Goal: Transaction & Acquisition: Obtain resource

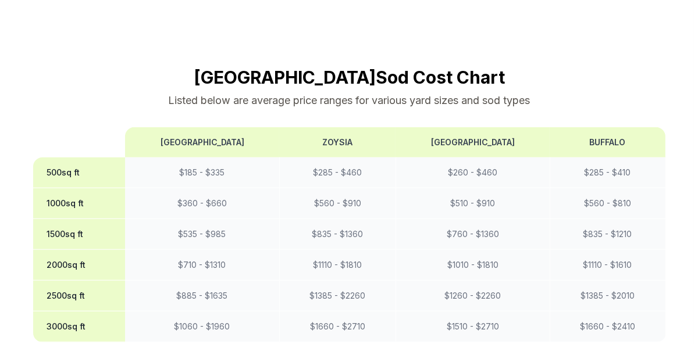
scroll to position [1061, 0]
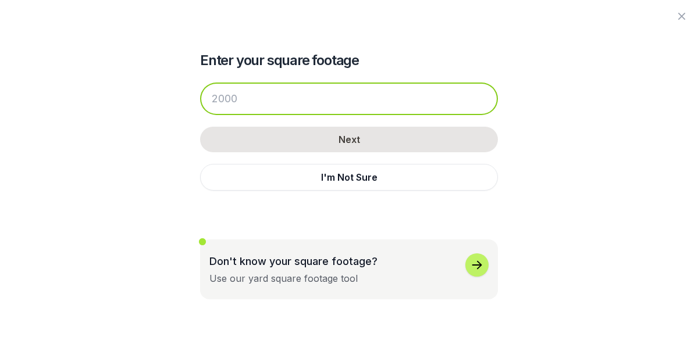
click at [228, 115] on input "number" at bounding box center [349, 99] width 298 height 33
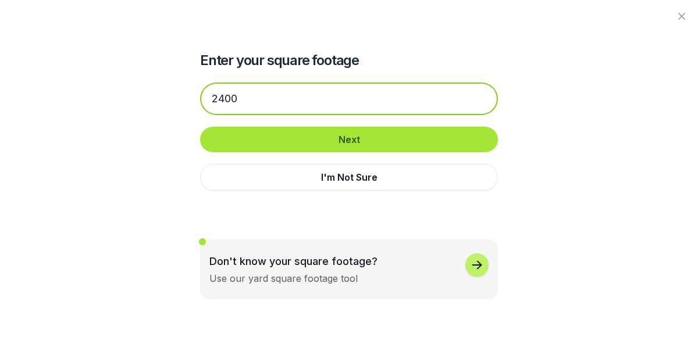
type input "2400"
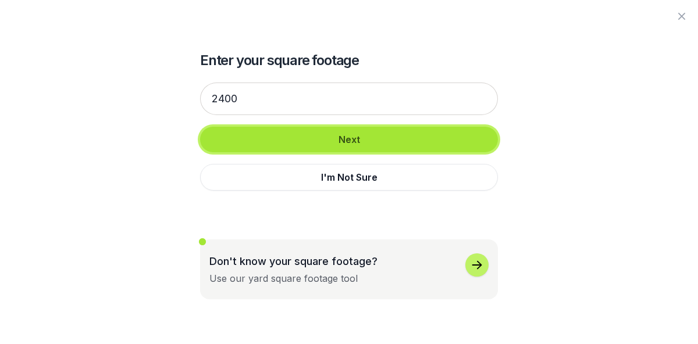
click at [307, 152] on button "Next" at bounding box center [349, 140] width 298 height 26
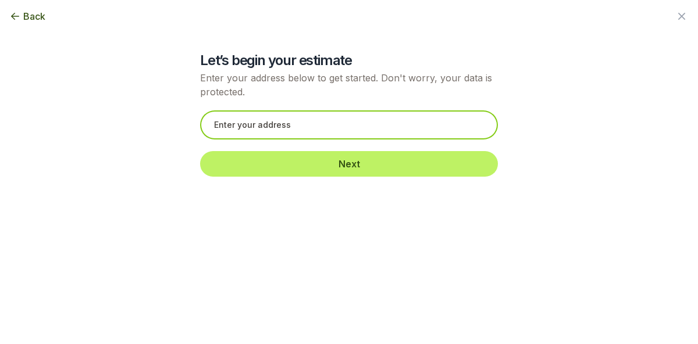
click at [302, 140] on input "text" at bounding box center [349, 124] width 298 height 29
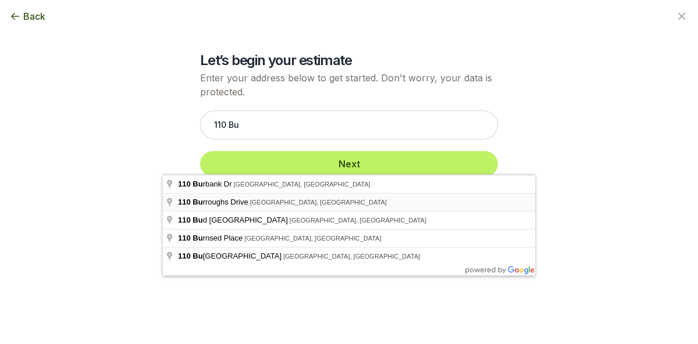
type input "[STREET_ADDRESS][PERSON_NAME]"
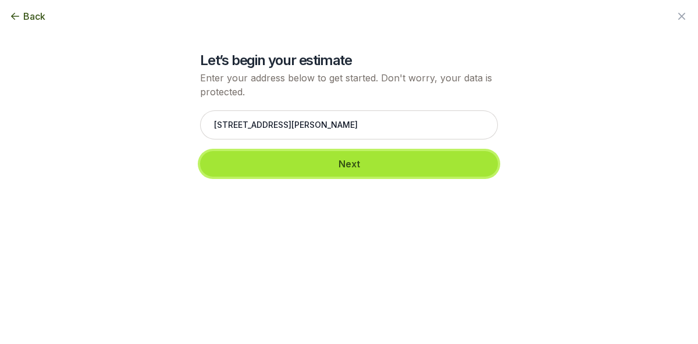
click at [328, 177] on button "Next" at bounding box center [349, 164] width 298 height 26
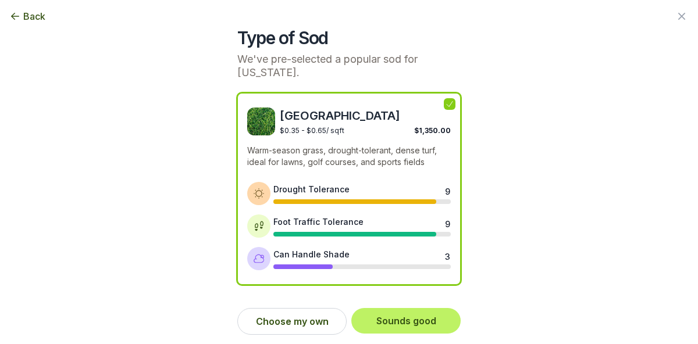
scroll to position [113, 0]
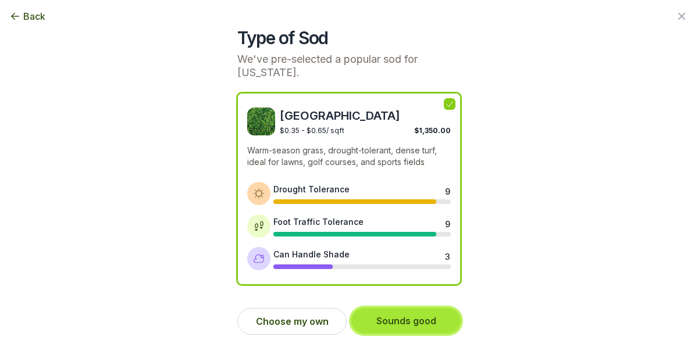
click at [396, 313] on button "Sounds good" at bounding box center [405, 321] width 109 height 26
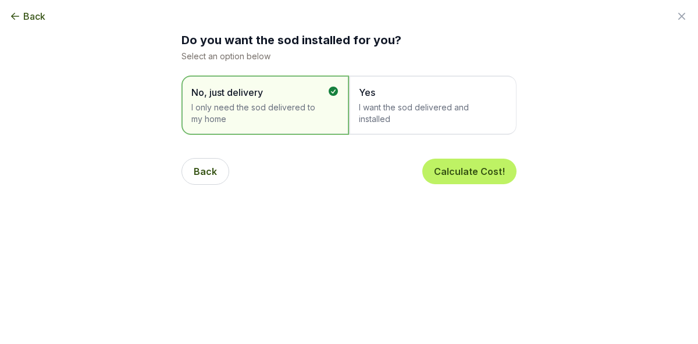
scroll to position [0, 0]
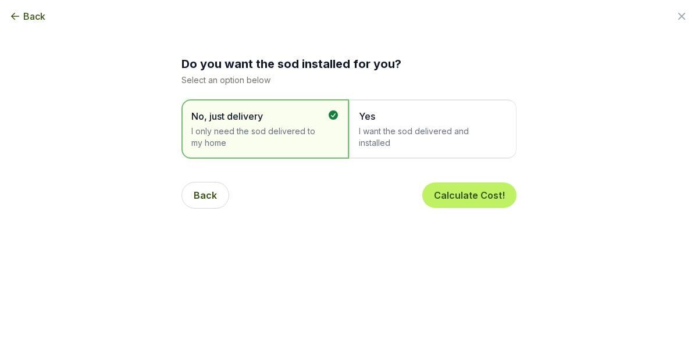
click at [381, 149] on span "I want the sod delivered and installed" at bounding box center [427, 137] width 136 height 23
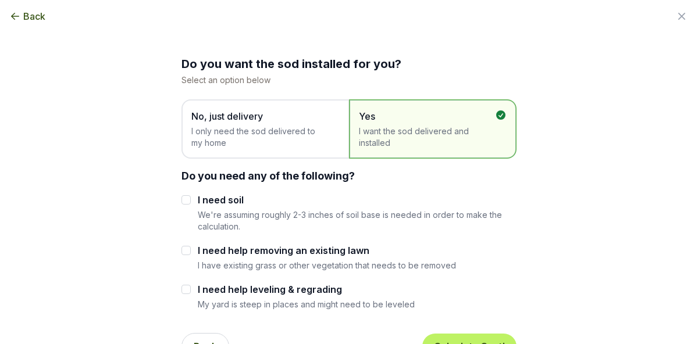
click at [418, 149] on span "Yes I want the sod delivered and installed" at bounding box center [427, 129] width 136 height 40
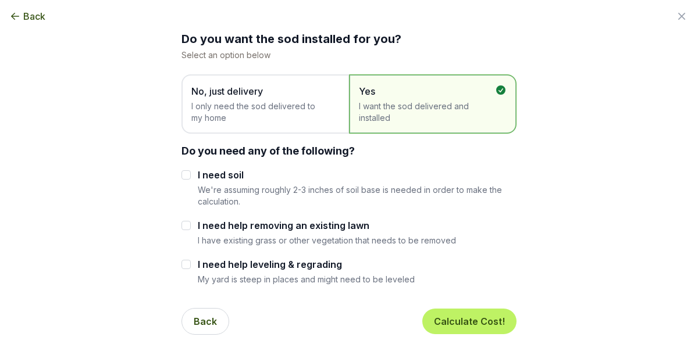
scroll to position [116, 0]
click at [181, 221] on input "I need help removing an existing lawn" at bounding box center [185, 225] width 9 height 9
checkbox input "true"
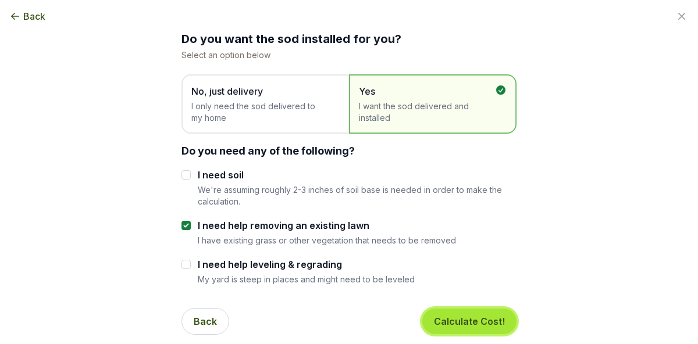
click at [484, 317] on button "Calculate Cost!" at bounding box center [469, 322] width 94 height 26
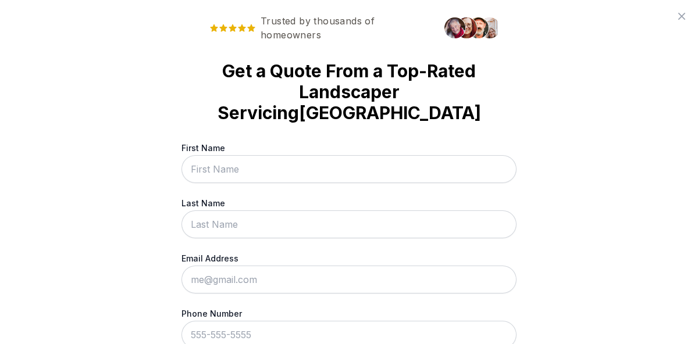
scroll to position [0, 0]
click at [298, 183] on input "First Name" at bounding box center [348, 169] width 335 height 28
type input "Rich"
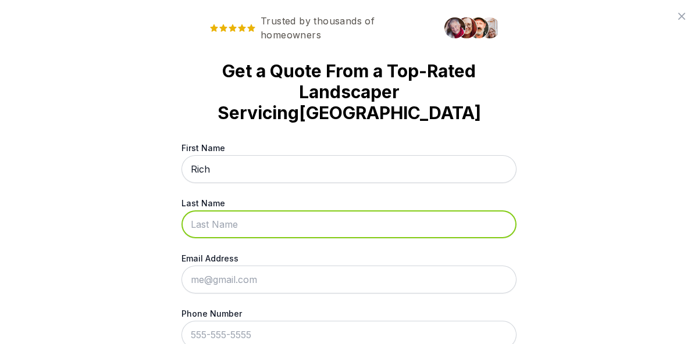
type input "[PERSON_NAME]"
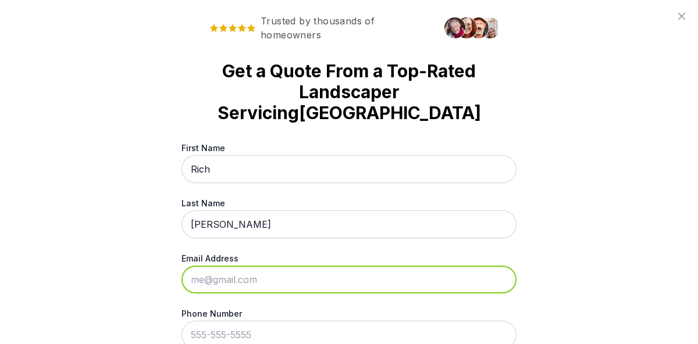
type input "[EMAIL_ADDRESS][PERSON_NAME][DOMAIN_NAME]"
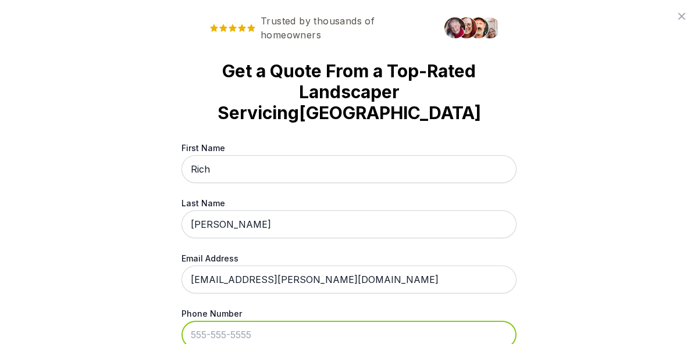
type input "[PHONE_NUMBER]"
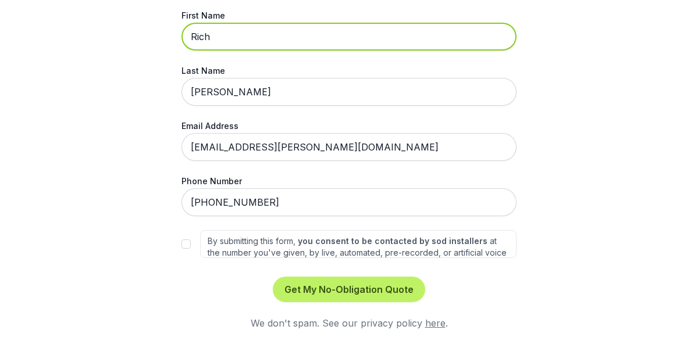
scroll to position [189, 0]
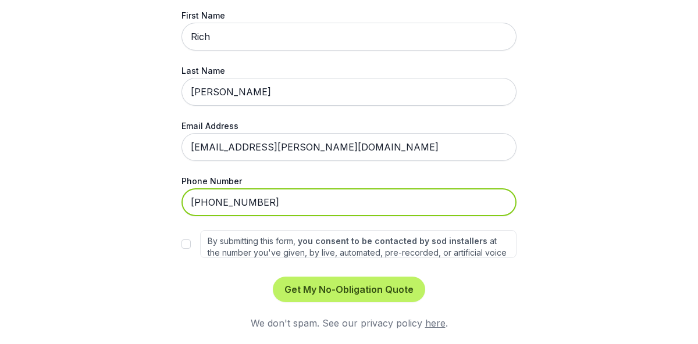
drag, startPoint x: 229, startPoint y: 207, endPoint x: 122, endPoint y: 199, distance: 107.2
click at [122, 199] on div "Trusted by thousands of homeowners Get a Quote From a Top-Rated Landscaper Serv…" at bounding box center [349, 172] width 698 height 344
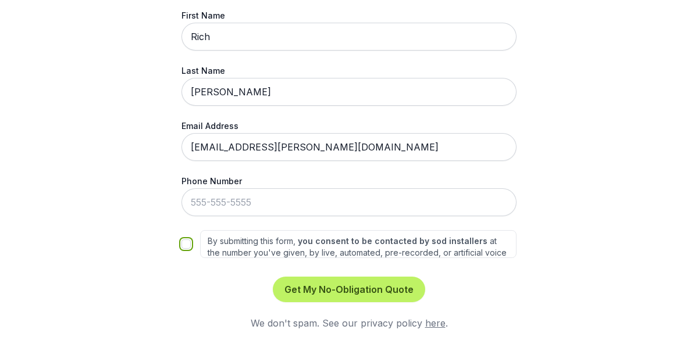
click at [181, 249] on input "By submitting this form, you consent to be contacted by sod installers at the n…" at bounding box center [185, 243] width 9 height 9
checkbox input "true"
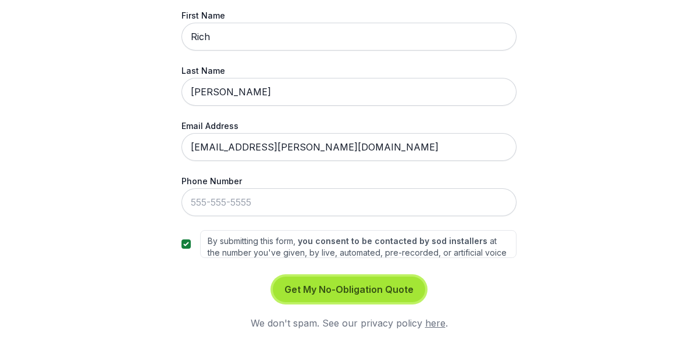
click at [388, 302] on button "Get My No-Obligation Quote" at bounding box center [349, 290] width 152 height 26
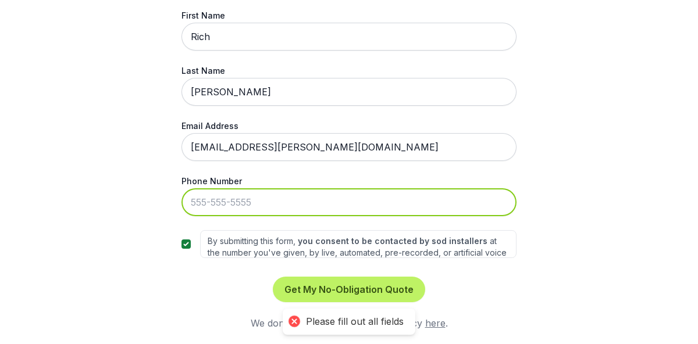
click at [245, 207] on input "Phone Number" at bounding box center [348, 202] width 335 height 28
type input "[PHONE_NUMBER]"
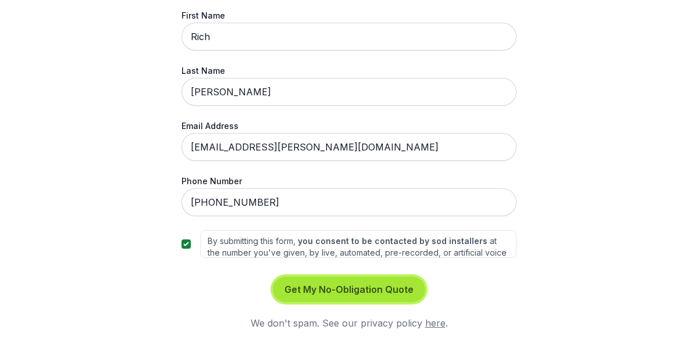
click at [331, 302] on button "Get My No-Obligation Quote" at bounding box center [349, 290] width 152 height 26
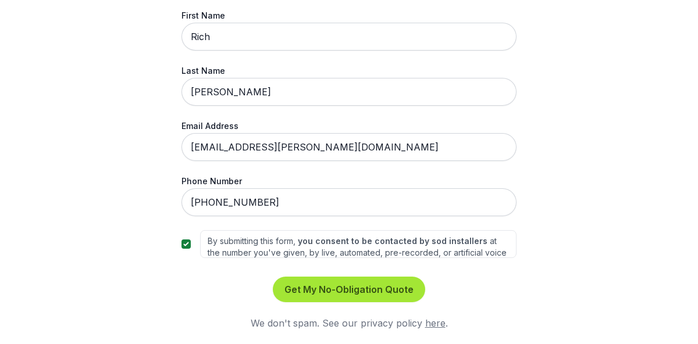
scroll to position [0, 0]
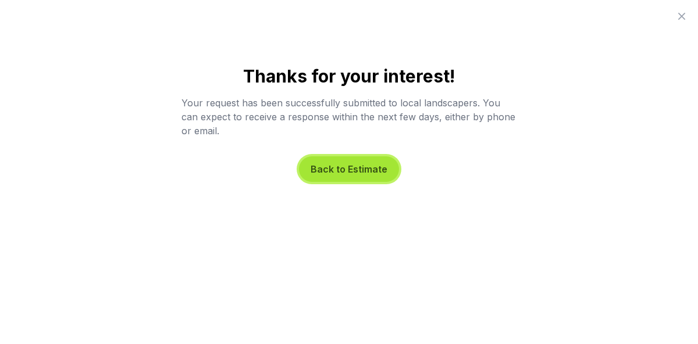
click at [333, 182] on button "Back to Estimate" at bounding box center [349, 169] width 100 height 26
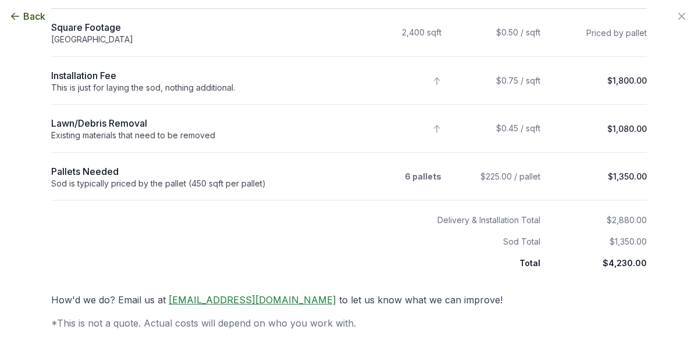
scroll to position [235, 0]
click at [233, 189] on div "Sod is typically priced by the pallet (450 sqft per pallet)" at bounding box center [196, 183] width 291 height 10
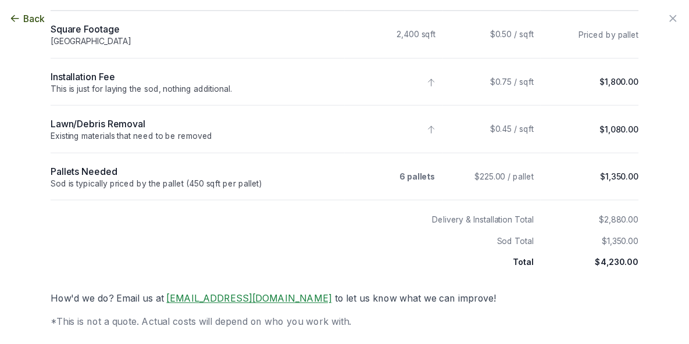
scroll to position [321, 0]
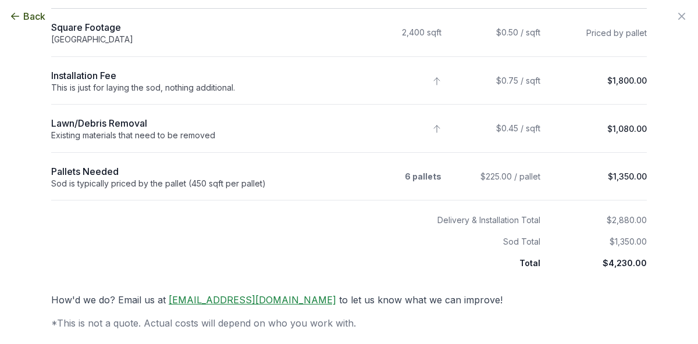
click at [674, 15] on icon "button" at bounding box center [681, 16] width 14 height 14
